Goal: Find specific page/section: Find specific page/section

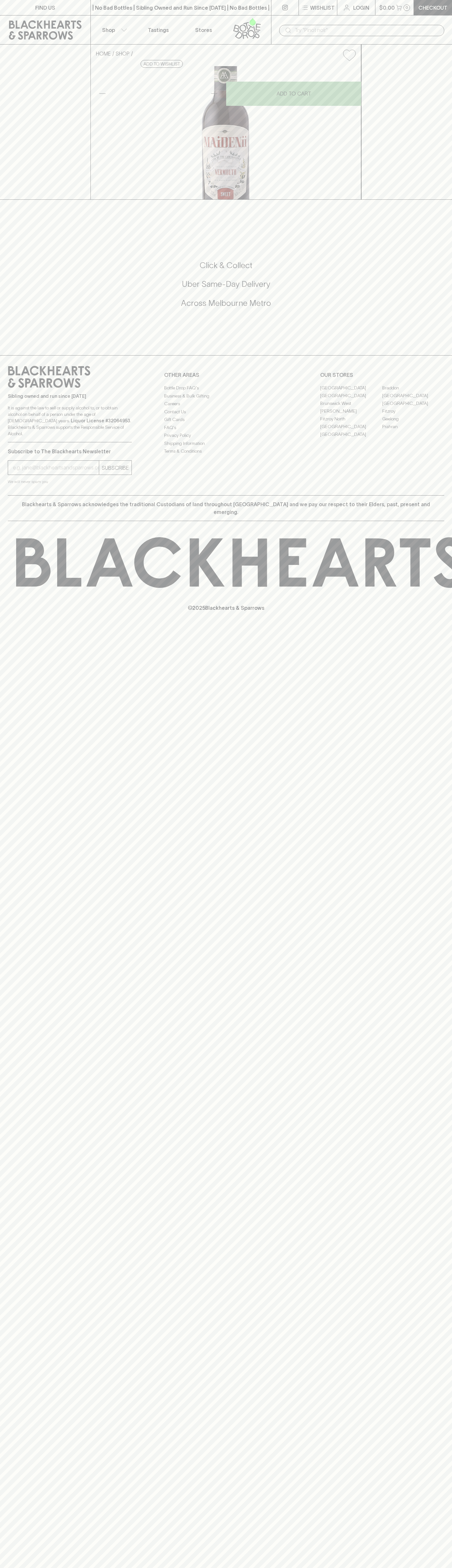
click at [351, 399] on link "[GEOGRAPHIC_DATA]" at bounding box center [351, 395] width 62 height 8
click at [57, 13] on link "FIND US" at bounding box center [45, 7] width 90 height 15
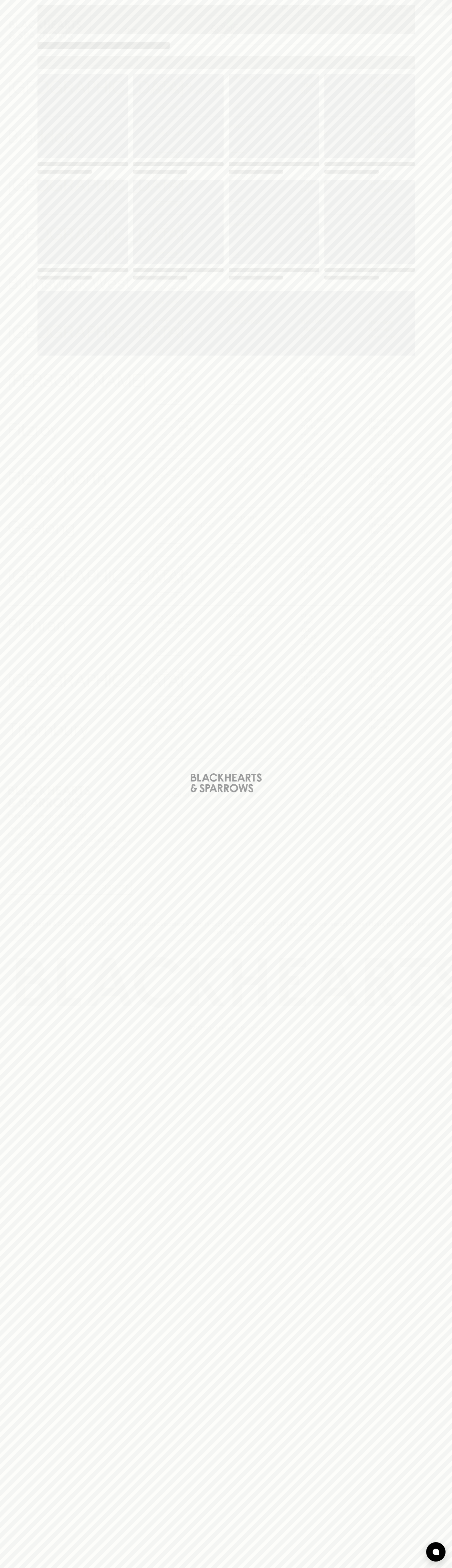
click at [422, 1567] on html "⠀ ⠀ Wishlist Login $0.00 0 Checkout Shop ​ ​ [GEOGRAPHIC_DATA] View Store Detai…" at bounding box center [226, 784] width 452 height 1568
click at [23, 663] on div "Loading" at bounding box center [226, 784] width 452 height 1568
